Goal: Task Accomplishment & Management: Manage account settings

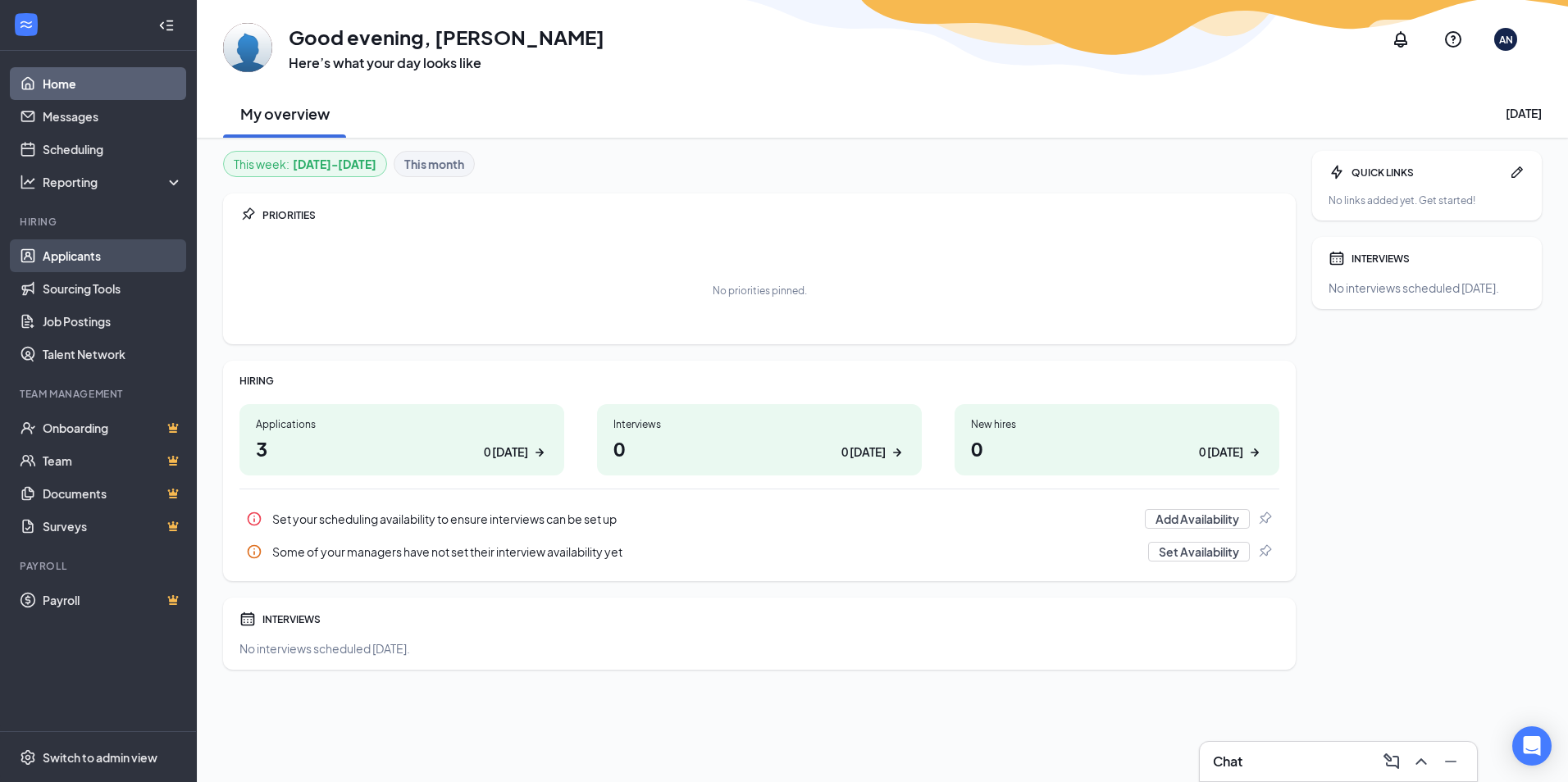
click at [46, 258] on link "Applicants" at bounding box center [113, 256] width 140 height 33
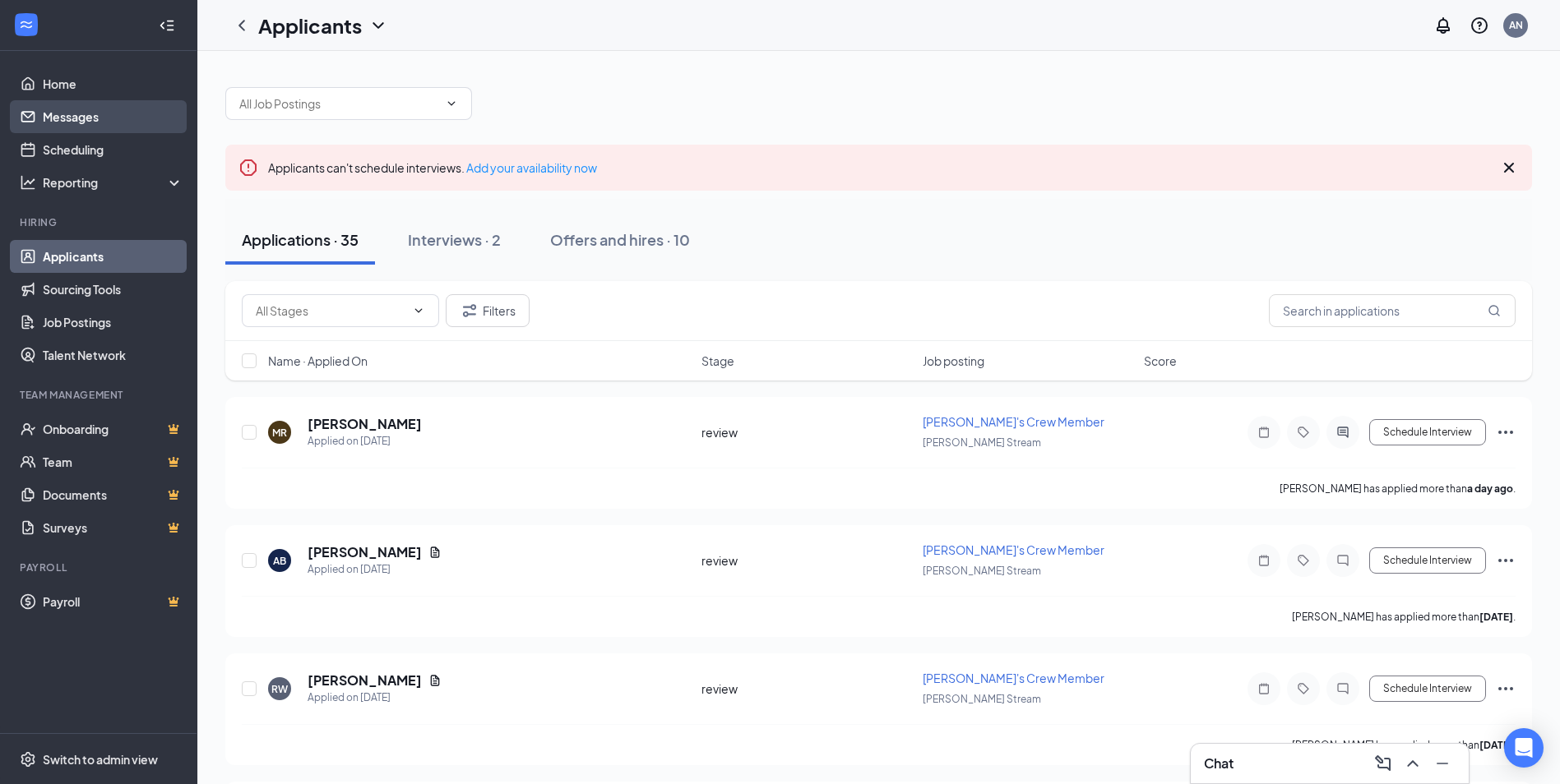
click at [69, 117] on link "Messages" at bounding box center [113, 117] width 140 height 33
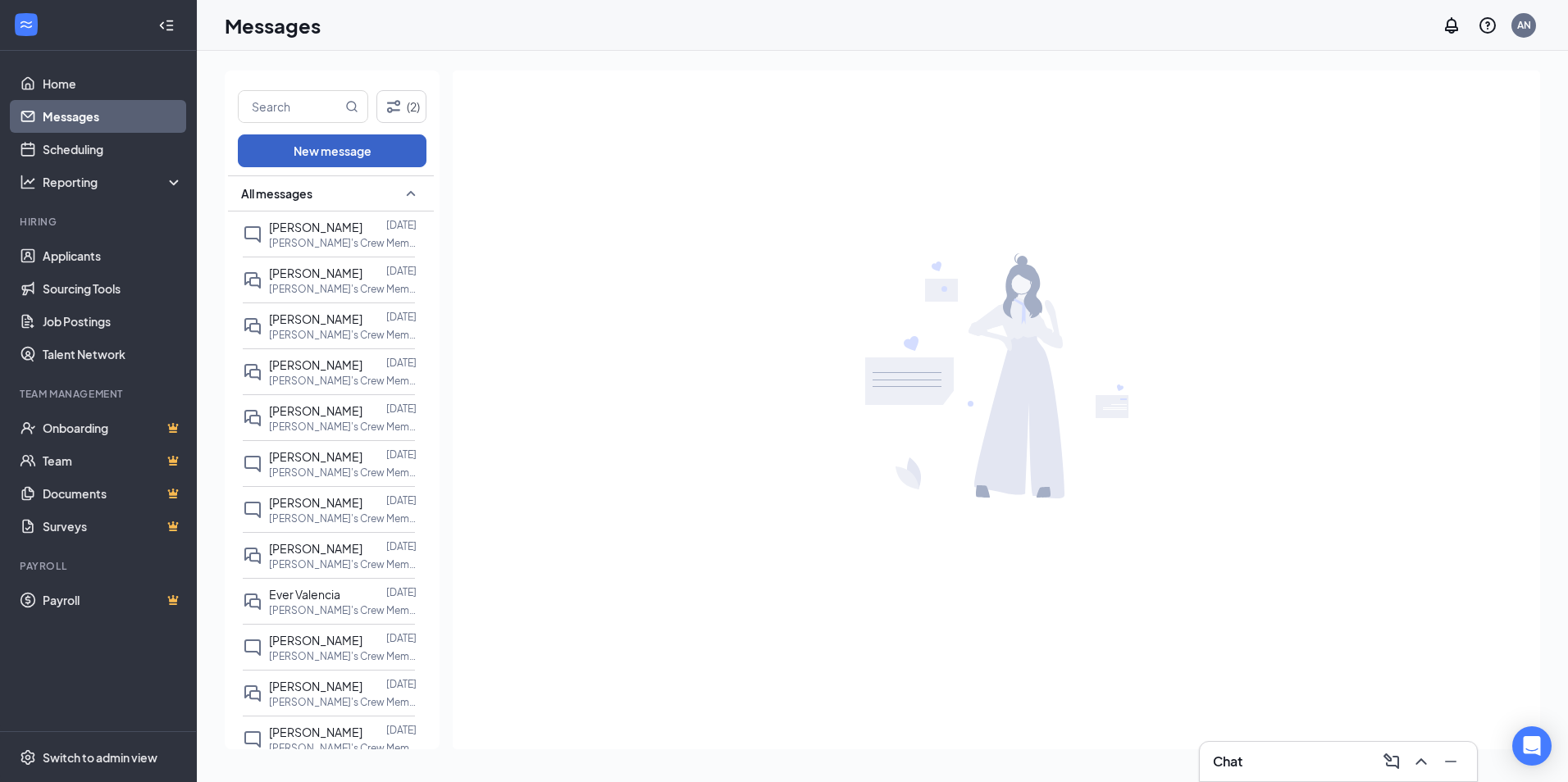
click at [297, 144] on button "New message" at bounding box center [332, 151] width 188 height 33
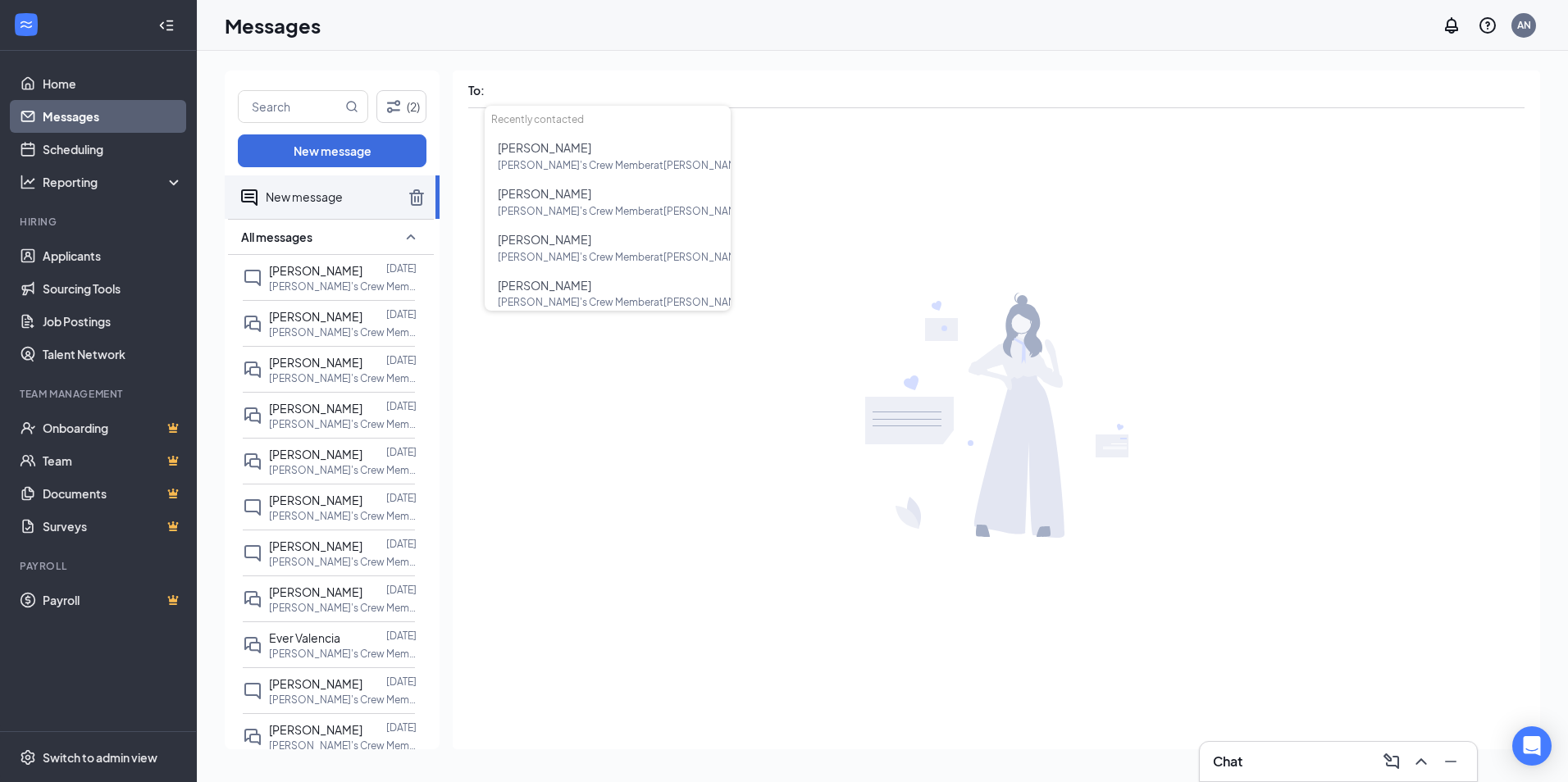
click at [534, 332] on div at bounding box center [996, 416] width 1087 height 611
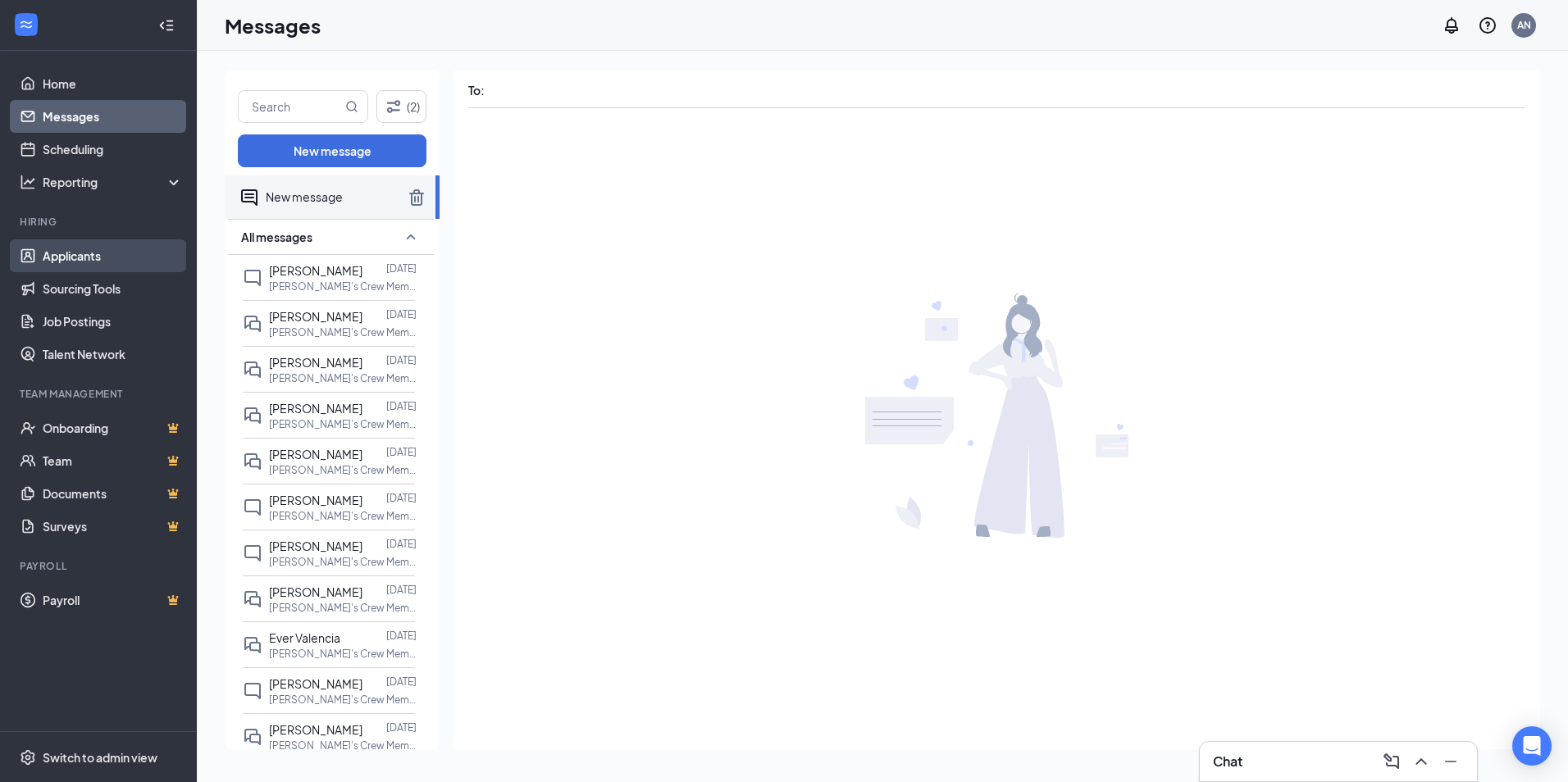
click at [84, 257] on link "Applicants" at bounding box center [113, 256] width 140 height 33
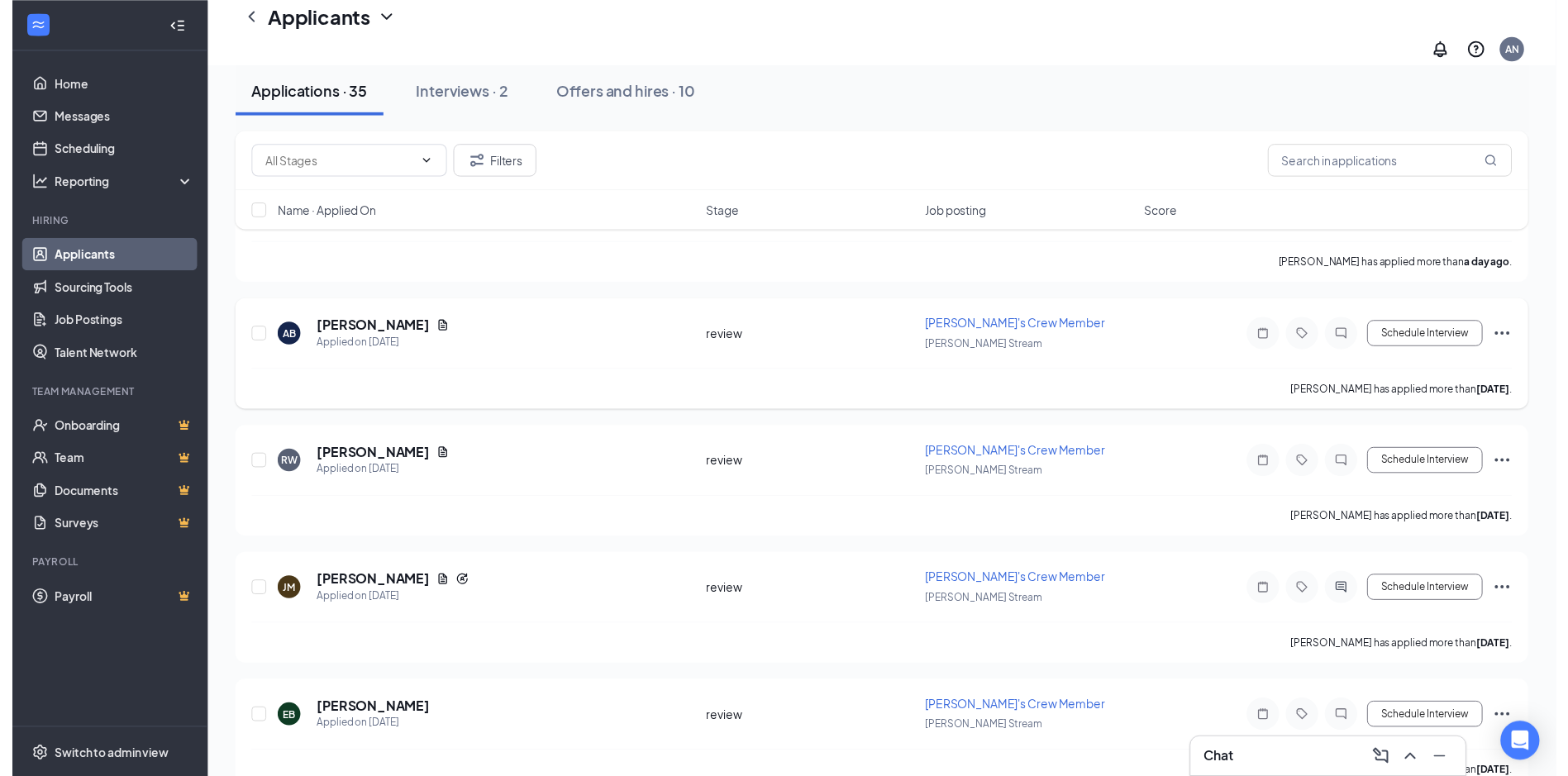
scroll to position [248, 0]
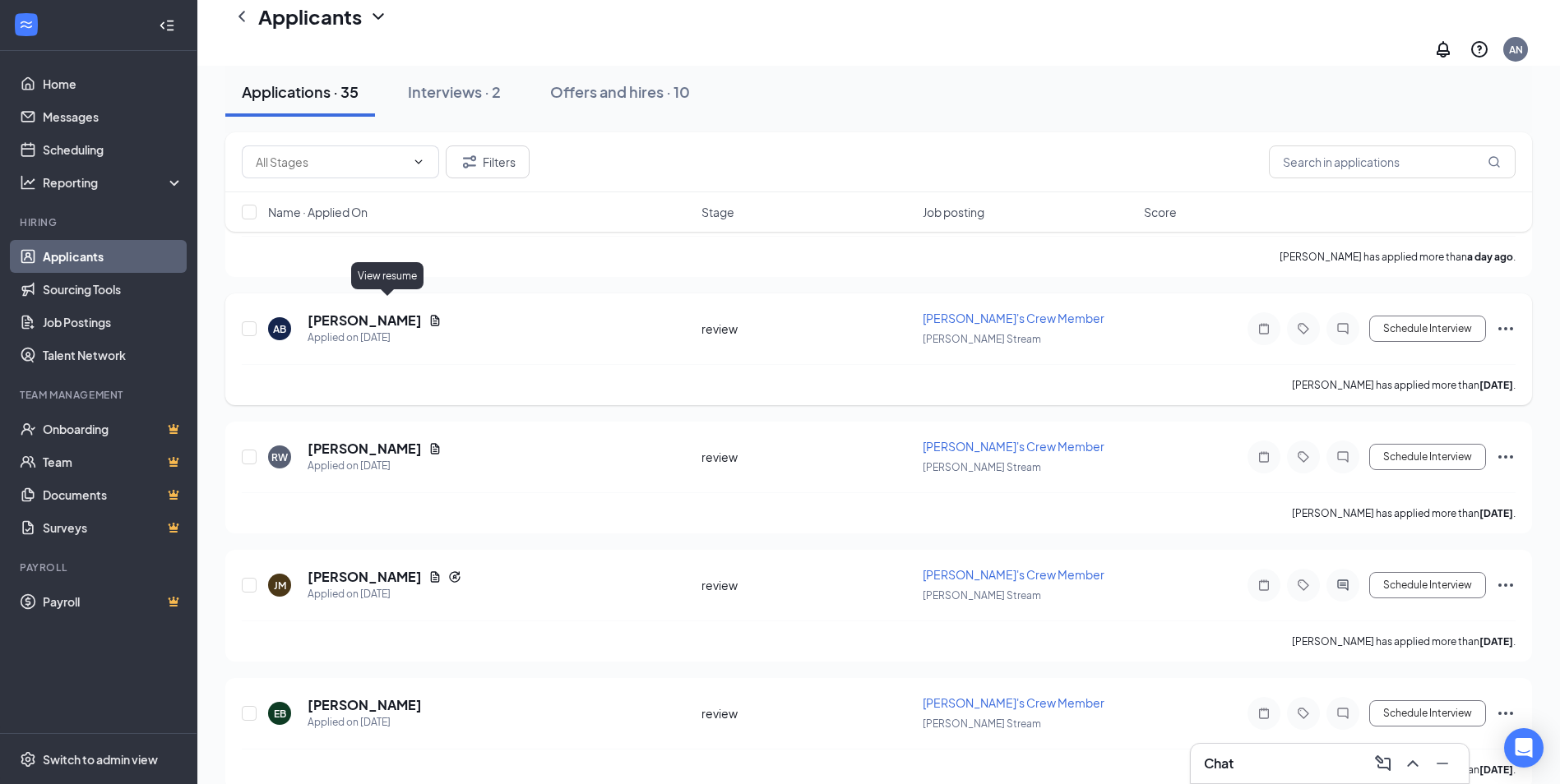
click at [429, 315] on icon "Document" at bounding box center [435, 321] width 13 height 13
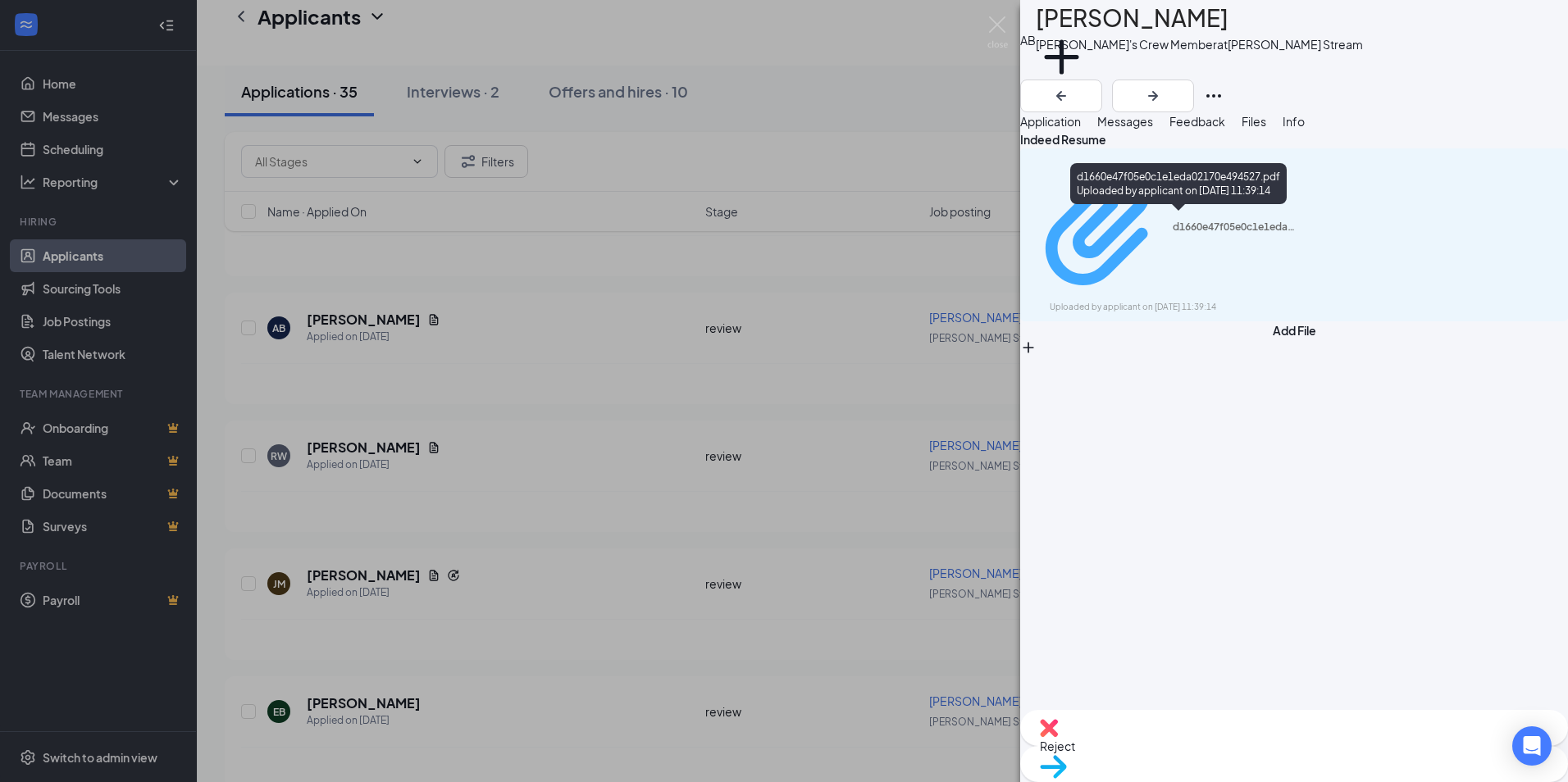
click at [1124, 301] on div "Uploaded by applicant on [DATE] 11:39:14" at bounding box center [1173, 307] width 246 height 13
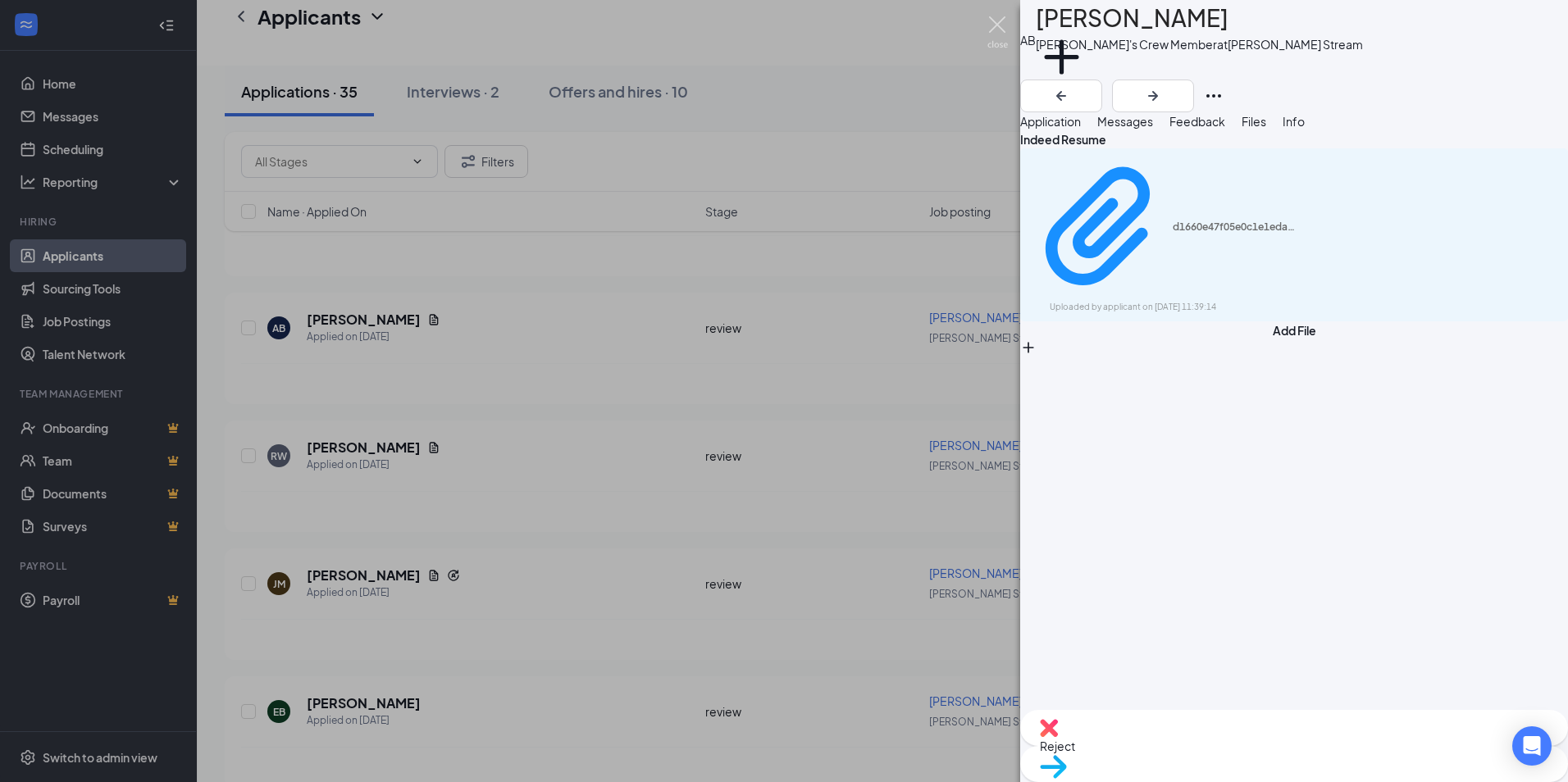
click at [991, 25] on img at bounding box center [997, 32] width 21 height 32
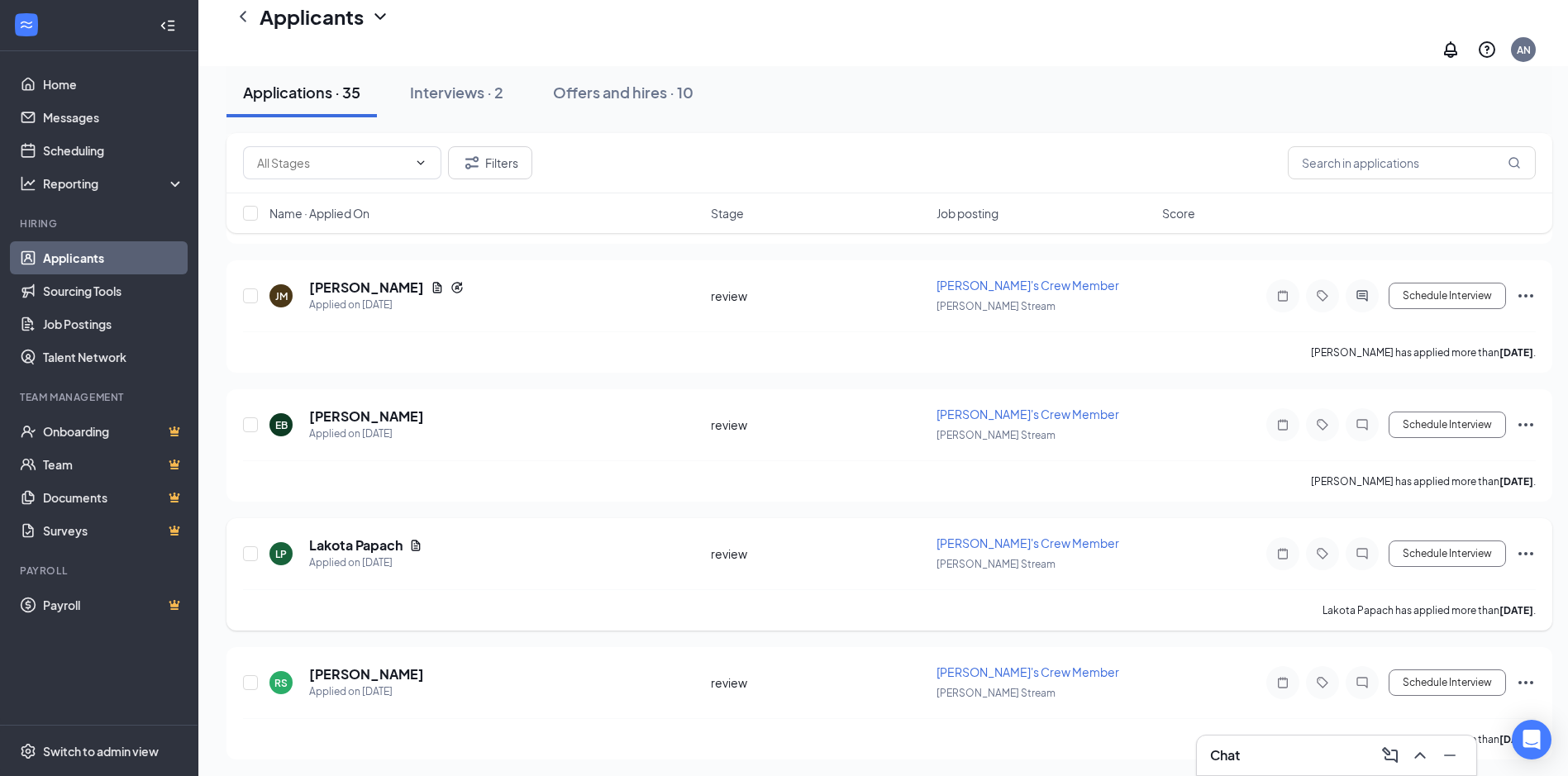
scroll to position [578, 0]
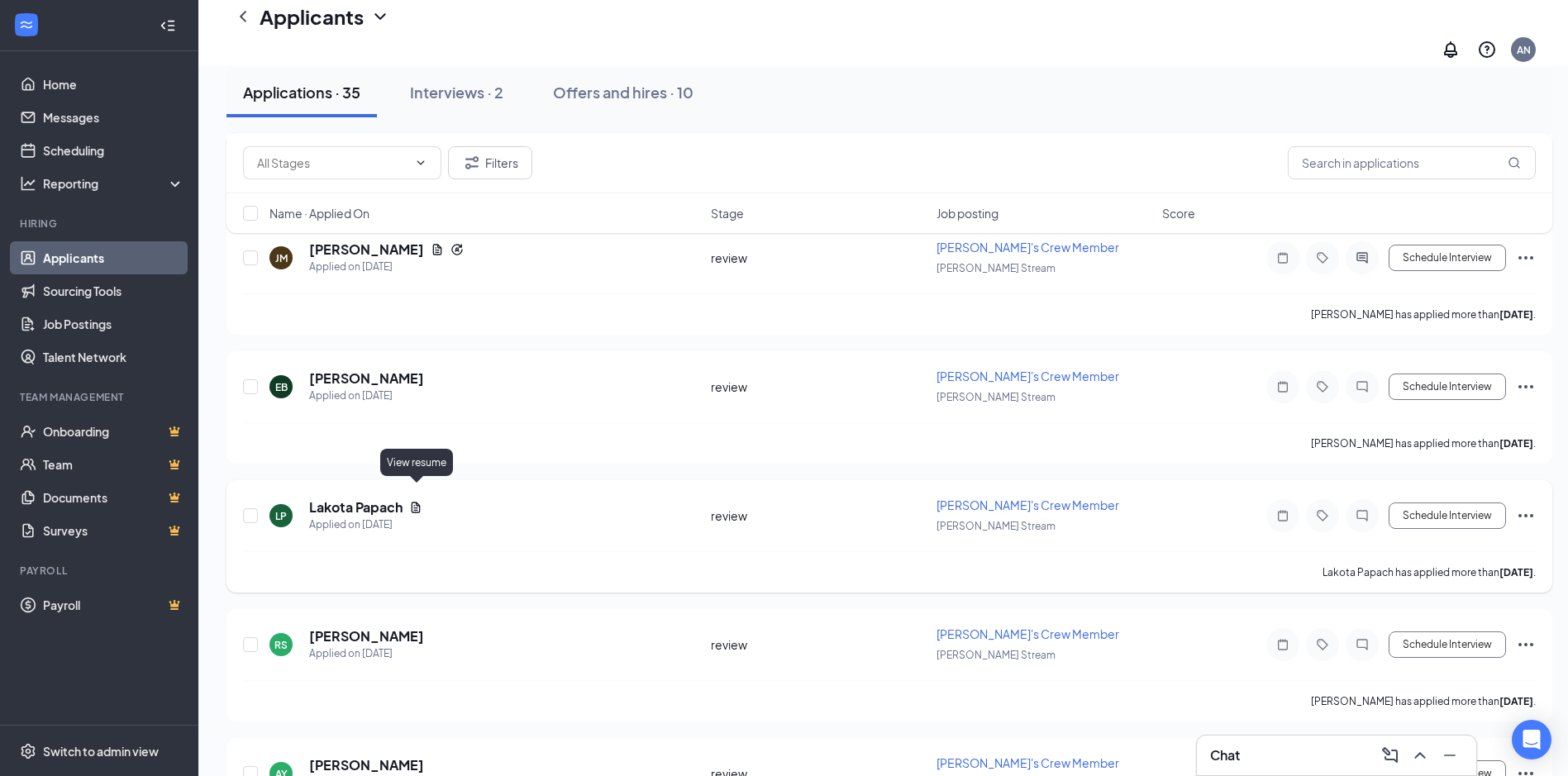
click at [417, 501] on icon "Document" at bounding box center [416, 507] width 9 height 11
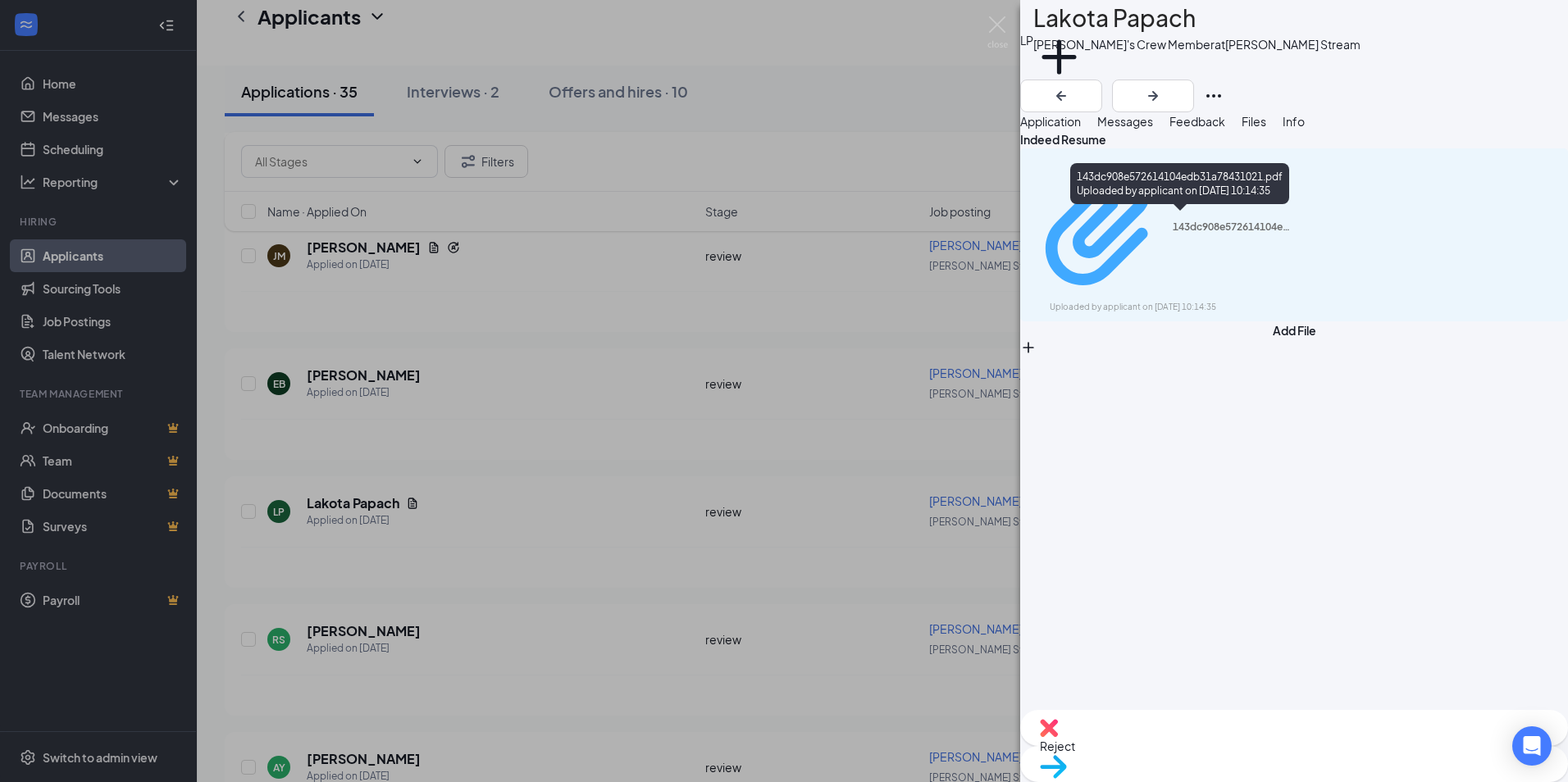
click at [1173, 222] on div "143dc908e572614104edb31a78431021.pdf" at bounding box center [1233, 227] width 123 height 13
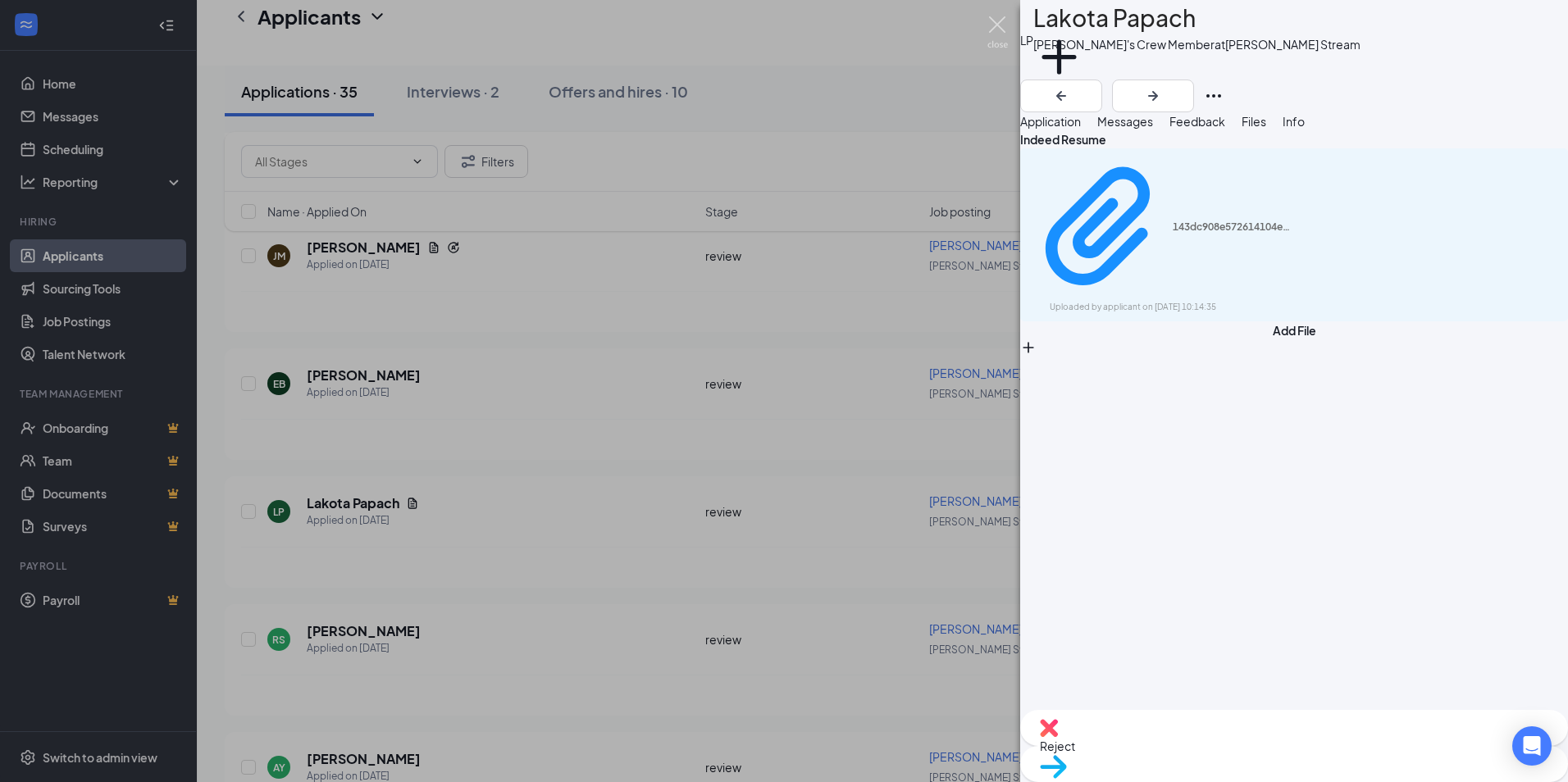
click at [999, 22] on img at bounding box center [997, 32] width 21 height 32
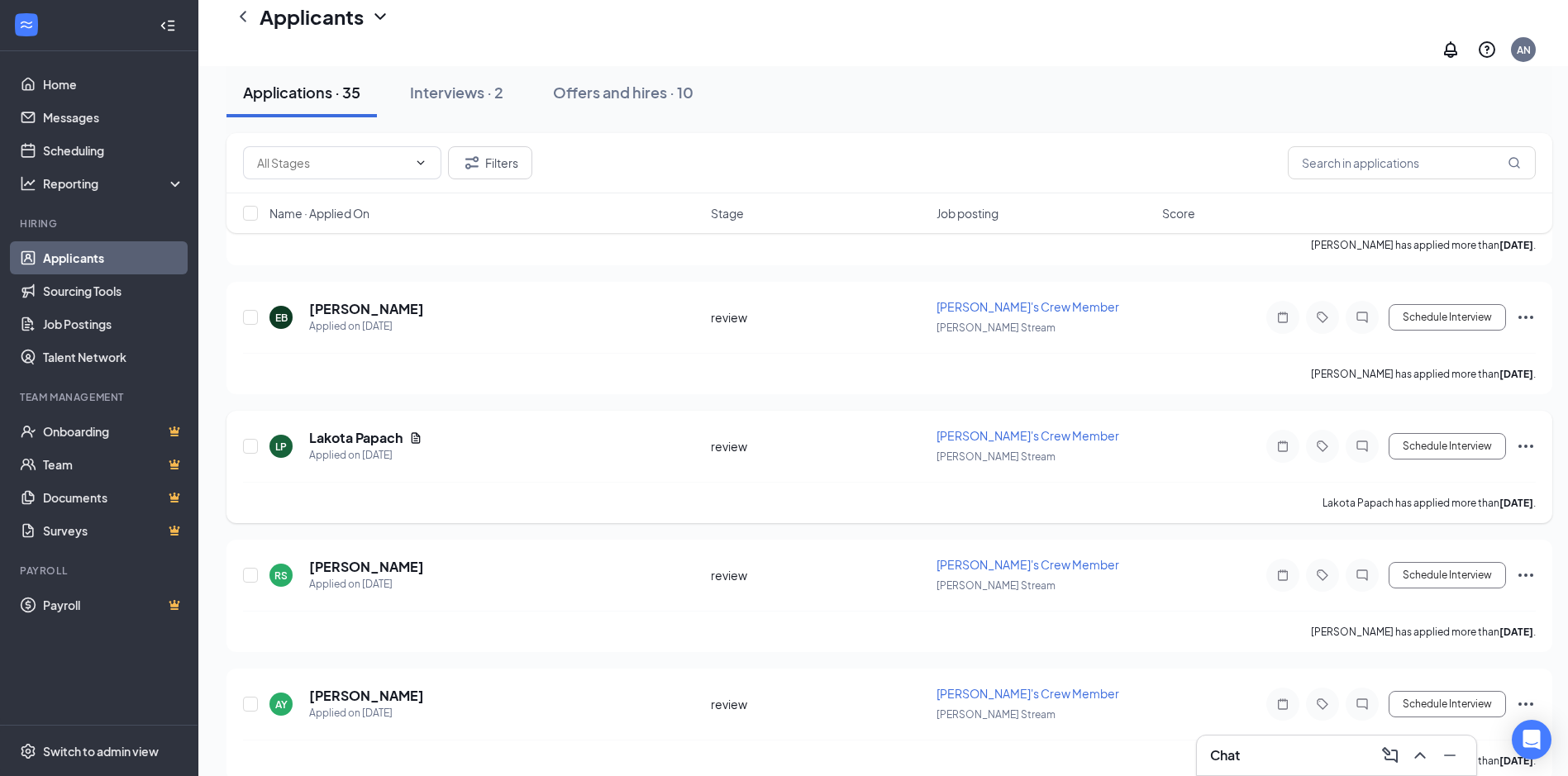
scroll to position [744, 0]
